Goal: Information Seeking & Learning: Learn about a topic

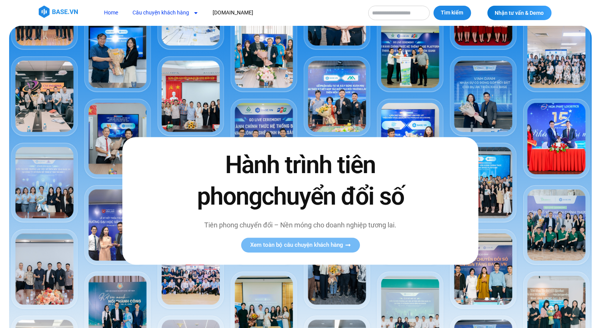
click at [166, 12] on link "Câu chuyện khách hàng" at bounding box center [165, 13] width 77 height 14
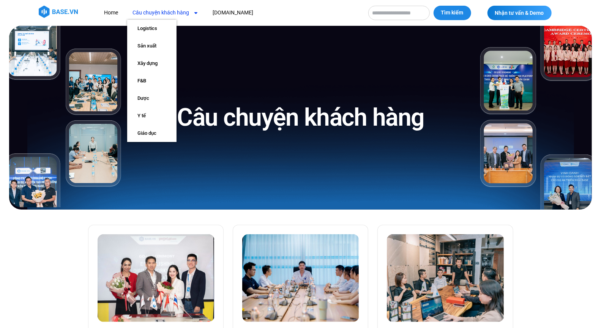
click at [49, 8] on img at bounding box center [58, 12] width 39 height 12
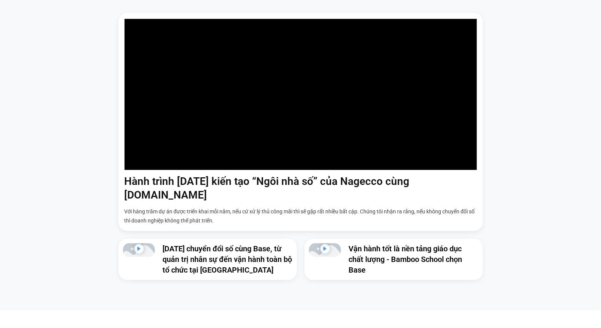
scroll to position [496, 0]
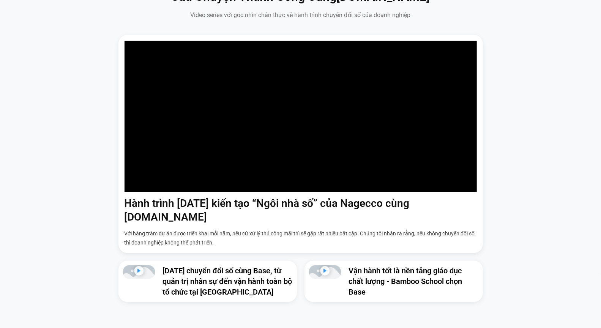
click at [300, 197] on link "Hành trình [DATE] kiến tạo “Ngôi nhà số” của Nagecco cùng [DOMAIN_NAME]" at bounding box center [266, 210] width 285 height 26
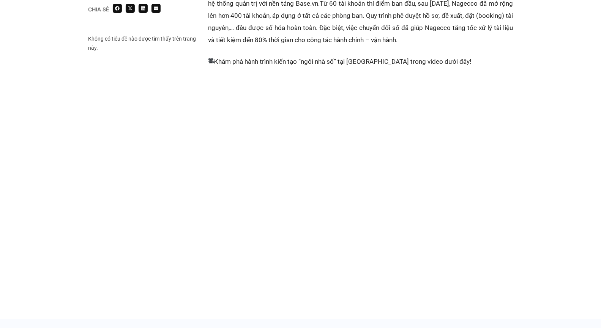
scroll to position [654, 0]
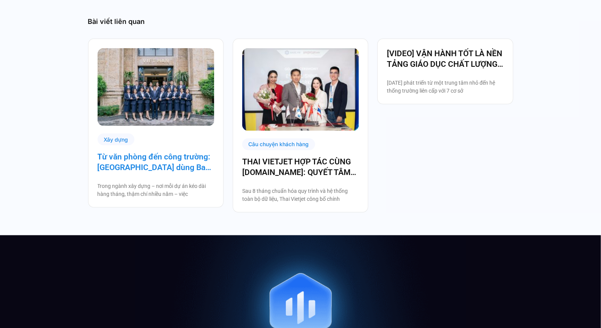
click at [178, 152] on link "Từ văn phòng đến công trường: [GEOGRAPHIC_DATA] dùng Base số hóa hệ thống quản …" at bounding box center [155, 161] width 116 height 21
